Goal: Transaction & Acquisition: Purchase product/service

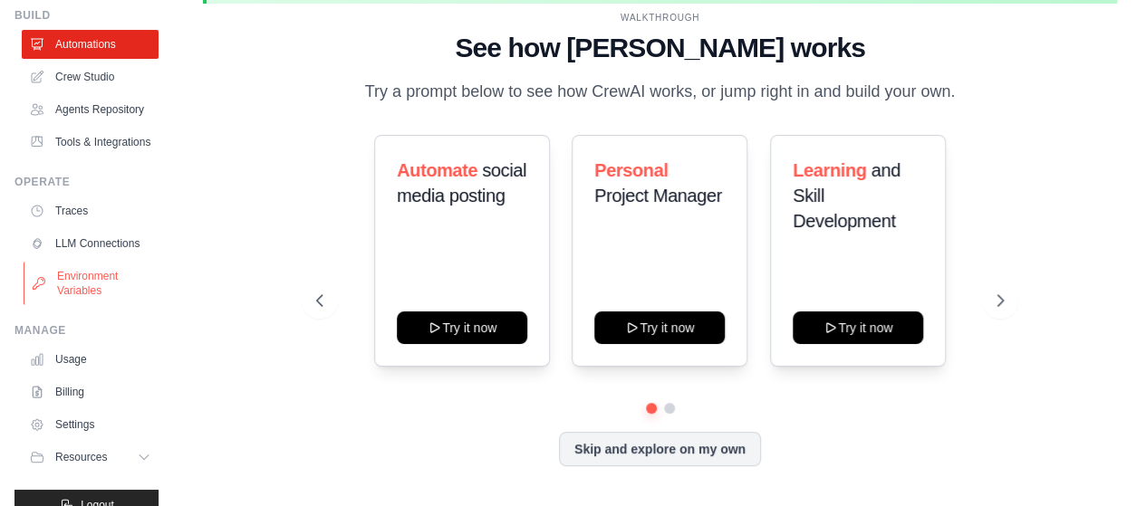
scroll to position [139, 0]
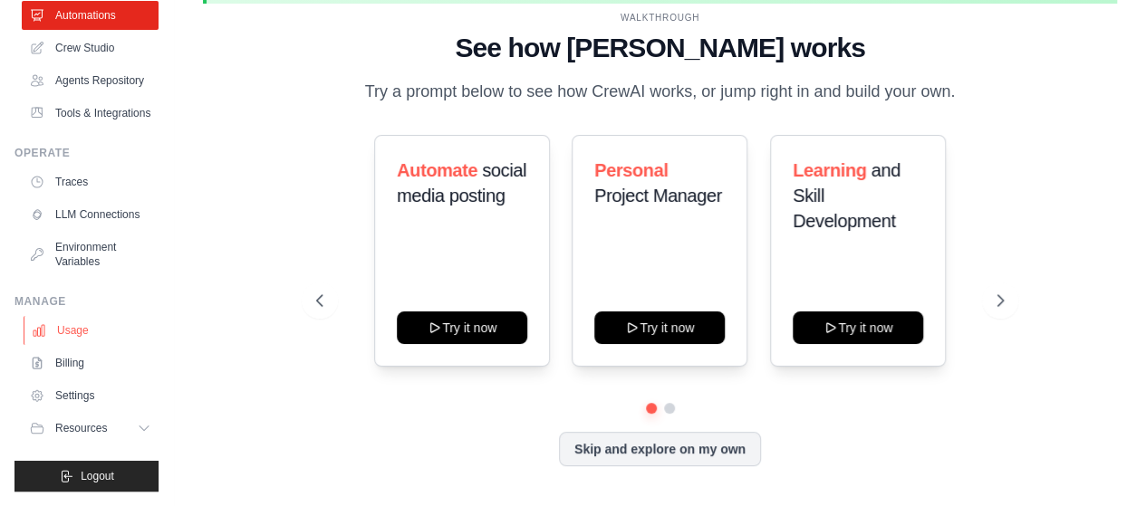
click at [86, 325] on link "Usage" at bounding box center [92, 330] width 137 height 29
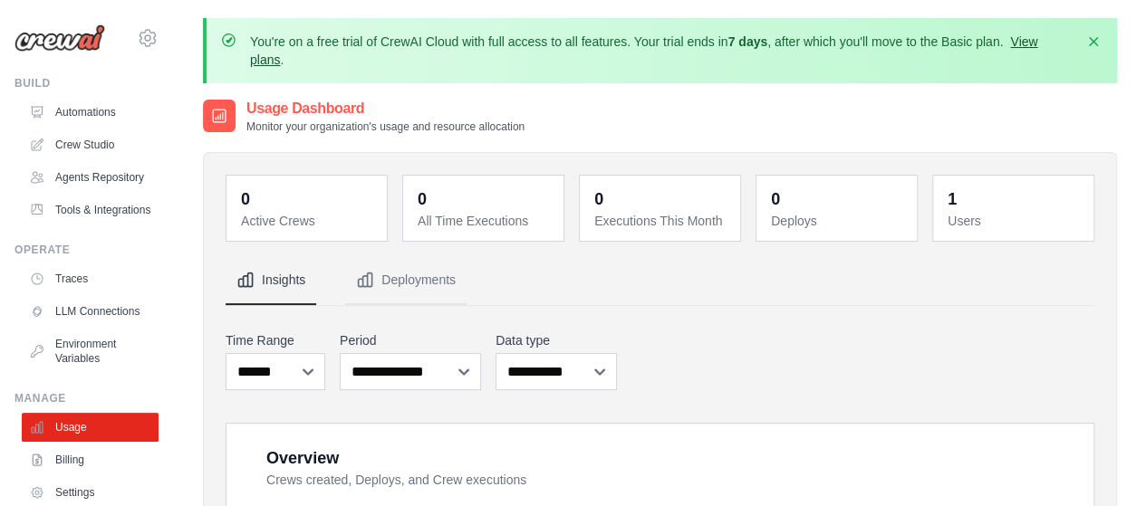
click at [1037, 40] on link "View plans" at bounding box center [643, 50] width 787 height 33
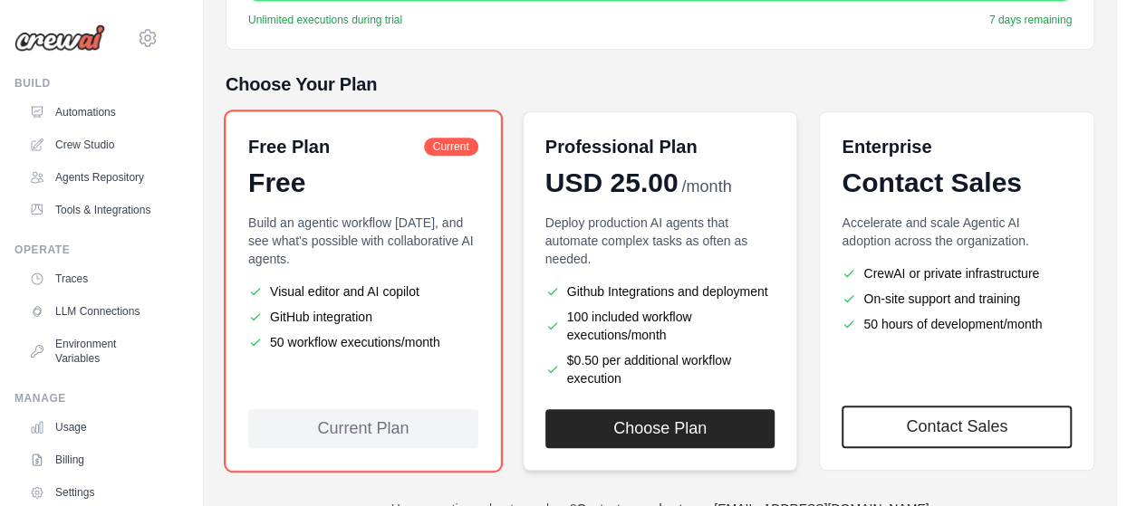
scroll to position [508, 0]
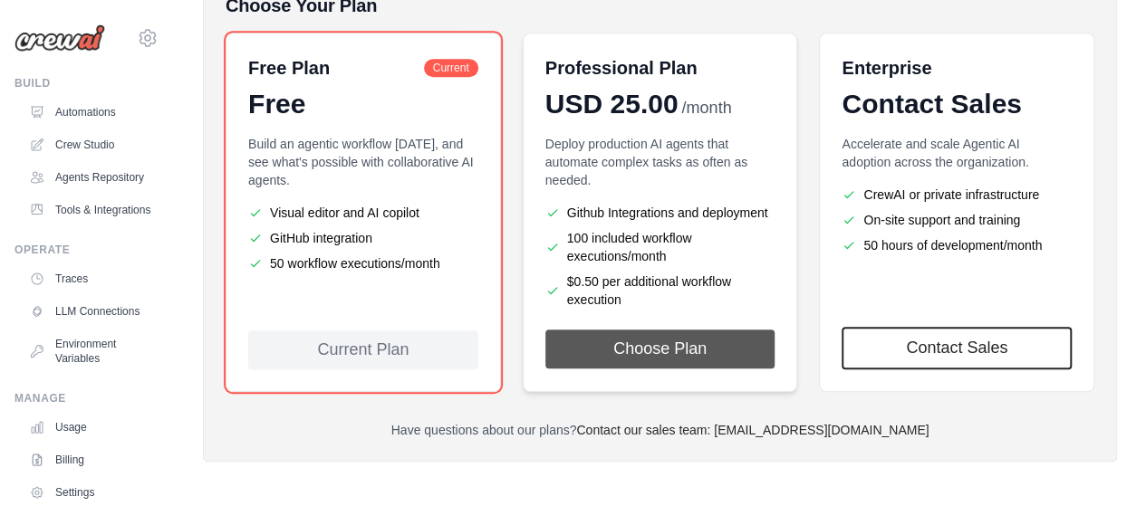
click at [674, 350] on button "Choose Plan" at bounding box center [660, 349] width 230 height 39
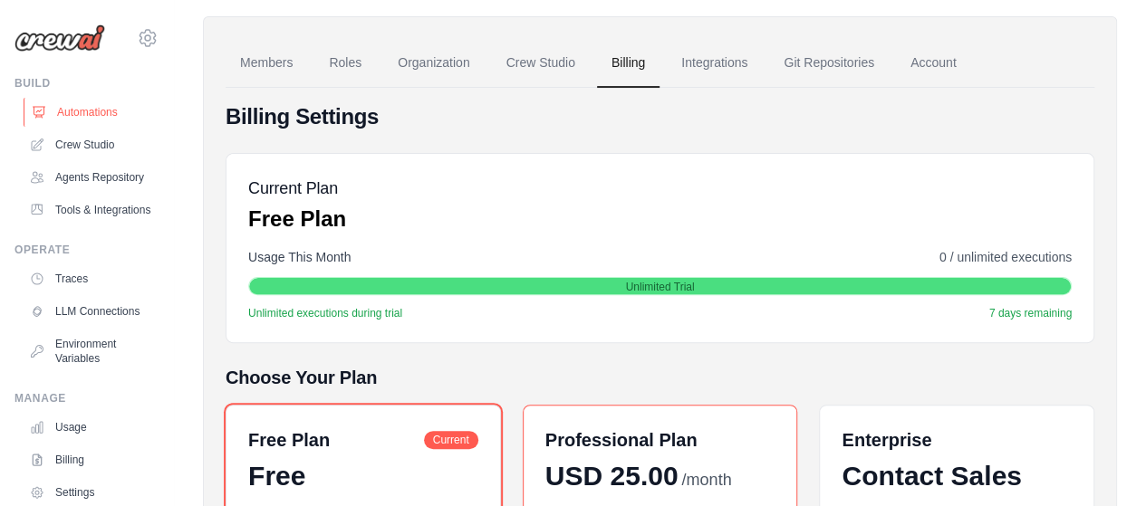
scroll to position [0, 0]
